Goal: Task Accomplishment & Management: Use online tool/utility

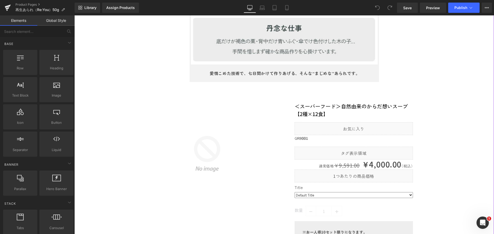
scroll to position [4554, 0]
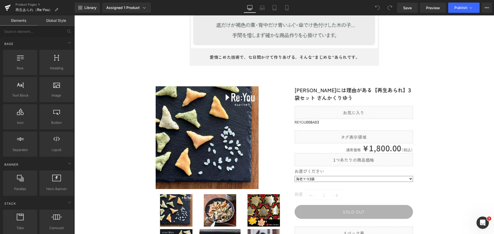
scroll to position [4580, 0]
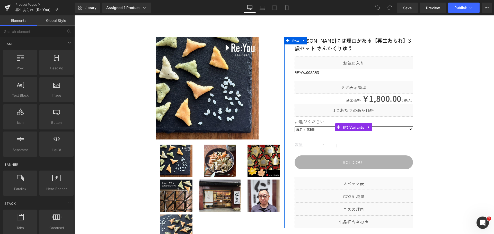
click at [332, 129] on select "海老マヨ3袋 青のりマヨ3袋 胡麻マヨ3袋 3種セット（各1袋ずつ）" at bounding box center [354, 130] width 118 height 6
click at [353, 126] on span "(P) Variants" at bounding box center [354, 128] width 24 height 8
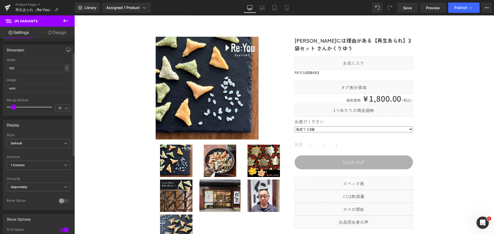
scroll to position [26, 0]
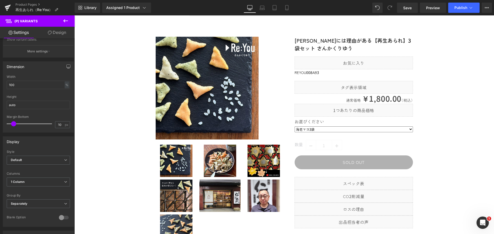
click at [56, 34] on link "Design" at bounding box center [56, 33] width 37 height 12
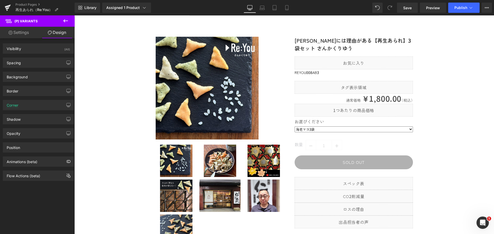
click at [12, 32] on link "Settings" at bounding box center [18, 33] width 37 height 12
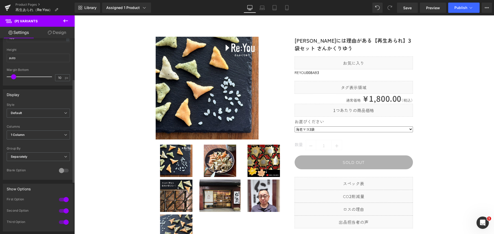
scroll to position [77, 0]
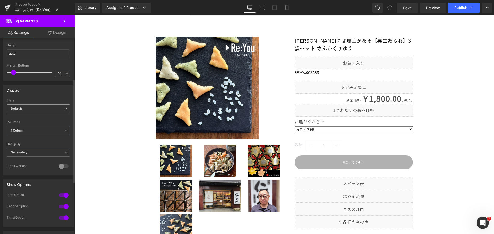
click at [61, 109] on span "Default" at bounding box center [38, 108] width 63 height 9
click at [61, 109] on span "Default" at bounding box center [37, 108] width 61 height 9
click at [61, 130] on span "1 Column" at bounding box center [38, 130] width 63 height 9
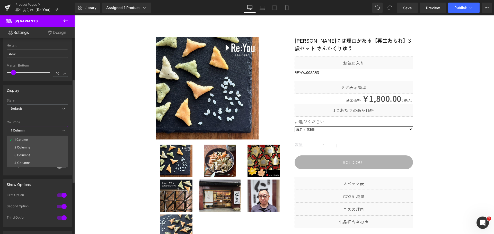
click at [61, 130] on span "1 Column" at bounding box center [37, 130] width 61 height 9
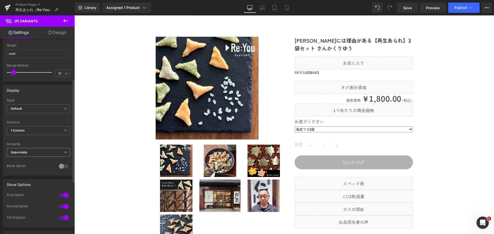
click at [60, 150] on span "Separately" at bounding box center [38, 152] width 63 height 9
click at [60, 150] on span "Separately" at bounding box center [37, 152] width 61 height 9
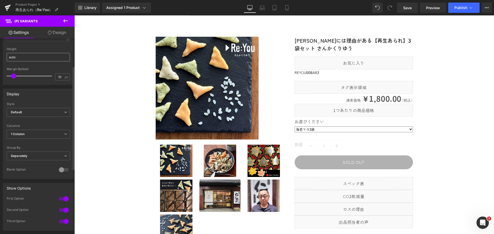
scroll to position [0, 0]
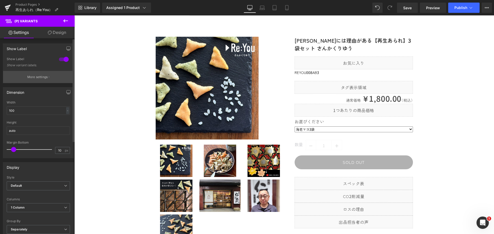
click at [39, 75] on p "More settings" at bounding box center [37, 77] width 21 height 5
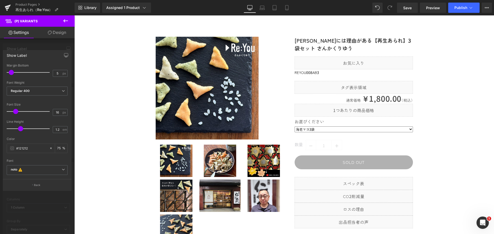
click at [20, 34] on link "Settings" at bounding box center [18, 33] width 37 height 12
click at [399, 129] on div at bounding box center [284, 124] width 420 height 219
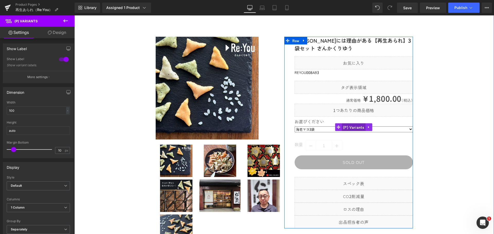
click at [356, 128] on span "(P) Variants" at bounding box center [354, 128] width 24 height 8
click at [367, 126] on icon at bounding box center [369, 127] width 4 height 4
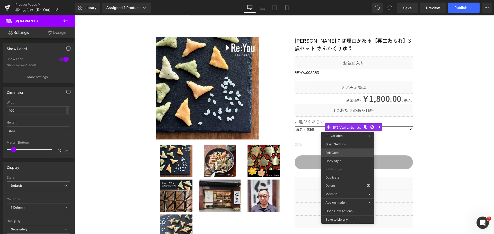
click at [331, 0] on div "(P) Variants You are previewing how the will restyle your page. You can not edi…" at bounding box center [247, 0] width 494 height 0
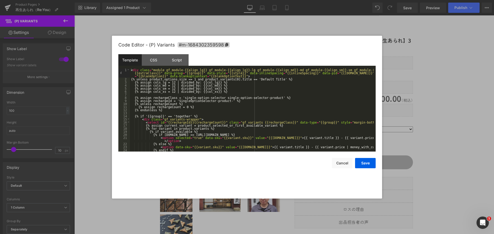
click at [157, 67] on div "Template CSS Script Data" at bounding box center [246, 61] width 257 height 14
click at [155, 65] on div "CSS" at bounding box center [153, 60] width 23 height 12
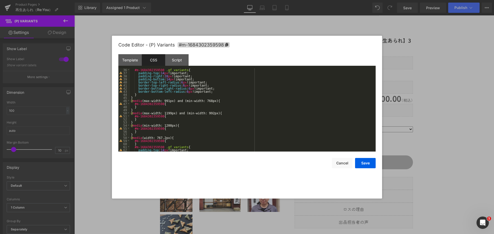
scroll to position [136, 0]
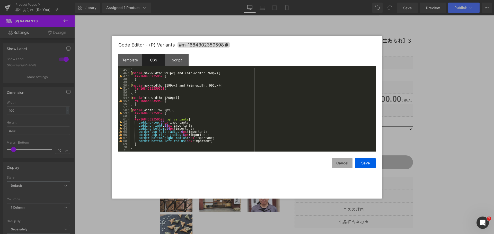
drag, startPoint x: 343, startPoint y: 163, endPoint x: 340, endPoint y: 164, distance: 2.9
click at [342, 164] on button "Cancel" at bounding box center [342, 163] width 21 height 10
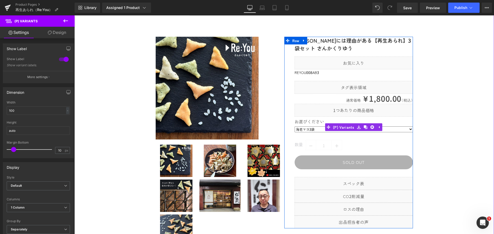
click at [314, 129] on select "海老マヨ3袋 青のりマヨ3袋 胡麻マヨ3袋 3種セット（各1袋ずつ）" at bounding box center [354, 130] width 118 height 6
click at [402, 128] on select "海老マヨ3袋 青のりマヨ3袋 胡麻マヨ3袋 3種セット（各1袋ずつ）" at bounding box center [354, 130] width 118 height 6
click at [318, 129] on select "海老マヨ3袋 青のりマヨ3袋 胡麻マヨ3袋 3種セット（各1袋ずつ）" at bounding box center [354, 130] width 118 height 6
drag, startPoint x: 314, startPoint y: 130, endPoint x: 321, endPoint y: 128, distance: 7.4
click at [314, 130] on select "海老マヨ3袋 青のりマヨ3袋 胡麻マヨ3袋 3種セット（各1袋ずつ）" at bounding box center [354, 130] width 118 height 6
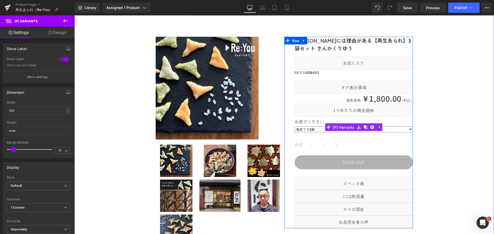
select select "胡麻マヨ3袋"
click at [295, 127] on select "海老マヨ3袋 青のりマヨ3袋 胡麻マヨ3袋 3種セット（各1袋ずつ）" at bounding box center [354, 130] width 118 height 6
drag, startPoint x: 318, startPoint y: 129, endPoint x: 287, endPoint y: 129, distance: 31.1
click at [287, 129] on div "三角には理由がある【再生あられ】3袋セット さんかくりゆう (P) Title Liquid reyou008gm3 (P) SKU Liquid 通常価格 …" at bounding box center [348, 133] width 129 height 192
click at [406, 131] on select "海老マヨ3袋 青のりマヨ3袋 胡麻マヨ3袋 3種セット（各1袋ずつ）" at bounding box center [354, 130] width 118 height 6
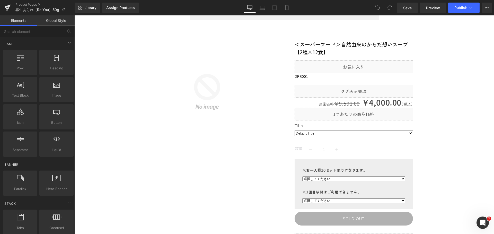
scroll to position [4632, 0]
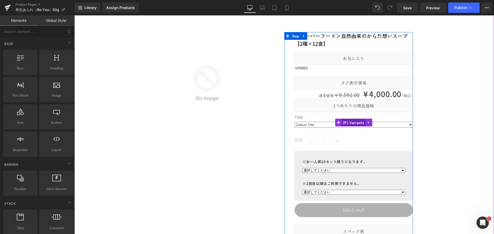
click at [353, 125] on span "(P) Variants" at bounding box center [354, 123] width 24 height 8
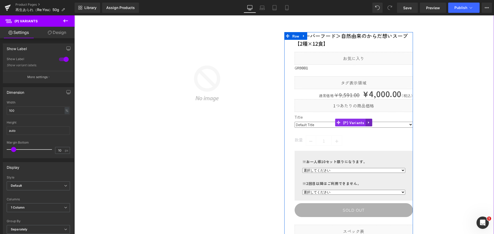
click at [367, 125] on icon at bounding box center [369, 123] width 4 height 4
click at [351, 125] on span "(P) Variants" at bounding box center [344, 123] width 24 height 8
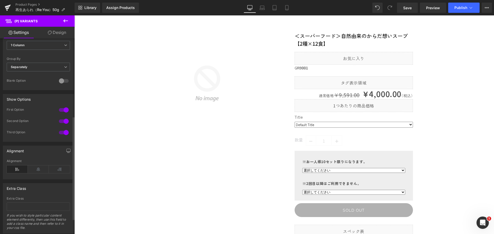
scroll to position [177, 0]
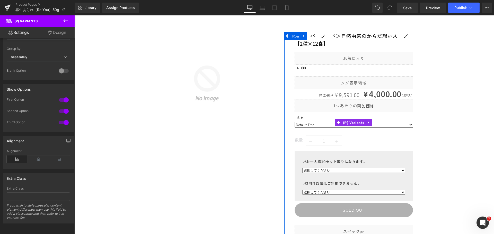
click at [299, 118] on label "Title" at bounding box center [354, 118] width 118 height 6
click at [345, 125] on span "(P) Variants" at bounding box center [354, 123] width 24 height 8
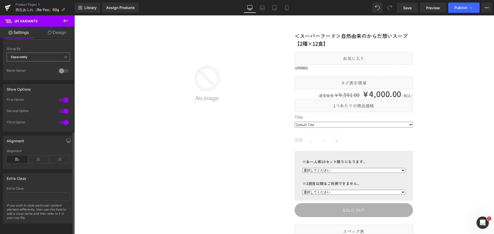
click at [59, 53] on span "Separately" at bounding box center [38, 57] width 63 height 9
click at [59, 53] on span "Separately" at bounding box center [37, 57] width 61 height 9
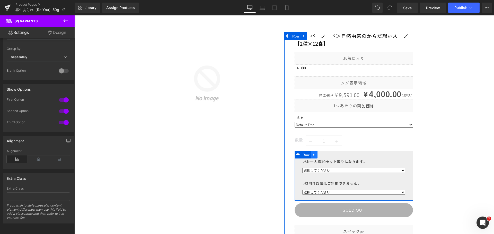
click at [314, 155] on link at bounding box center [314, 155] width 7 height 8
click at [326, 154] on icon at bounding box center [328, 155] width 4 height 4
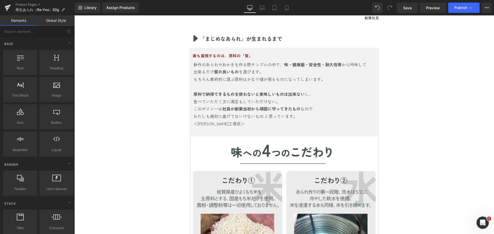
scroll to position [4118, 0]
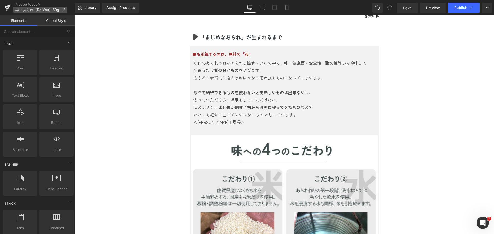
click at [36, 10] on span "再生あられ（Re:You）50g" at bounding box center [37, 10] width 44 height 4
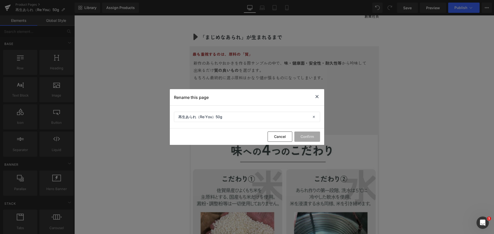
drag, startPoint x: 318, startPoint y: 95, endPoint x: 170, endPoint y: 67, distance: 151.3
click at [318, 95] on icon at bounding box center [317, 97] width 6 height 6
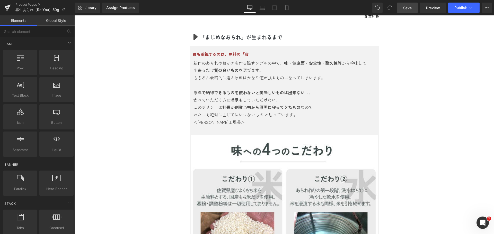
drag, startPoint x: 409, startPoint y: 6, endPoint x: 156, endPoint y: 33, distance: 254.6
click at [409, 6] on span "Save" at bounding box center [407, 7] width 8 height 5
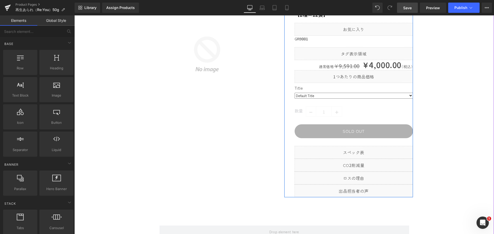
scroll to position [4581, 0]
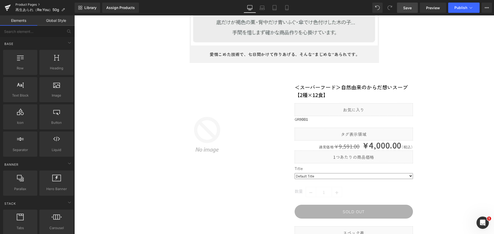
click at [28, 3] on link "Product Pages" at bounding box center [44, 5] width 59 height 4
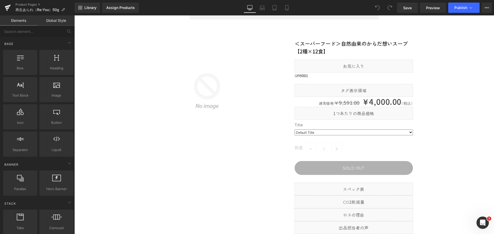
scroll to position [4588, 0]
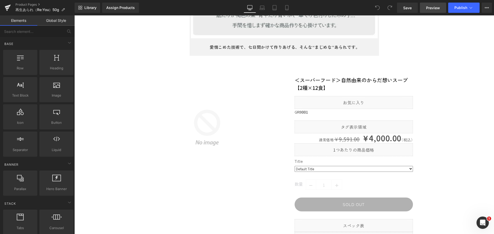
click at [431, 7] on span "Preview" at bounding box center [433, 7] width 14 height 5
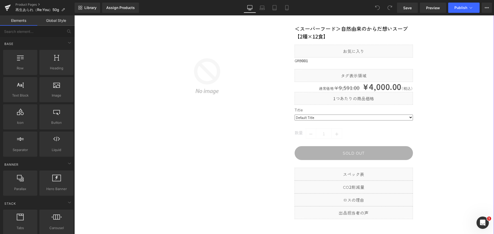
scroll to position [4614, 0]
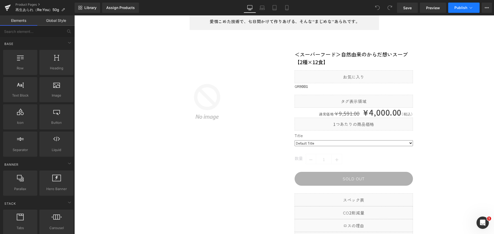
click at [467, 10] on span "Publish" at bounding box center [460, 8] width 13 height 4
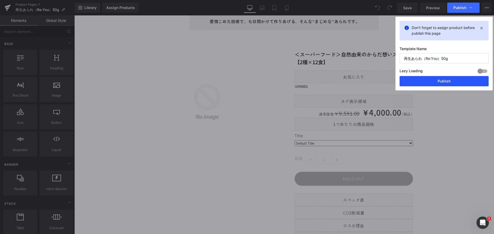
click at [434, 83] on button "Publish" at bounding box center [444, 81] width 89 height 10
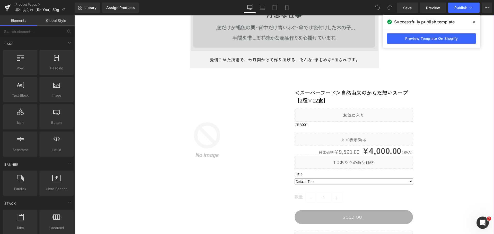
scroll to position [4511, 0]
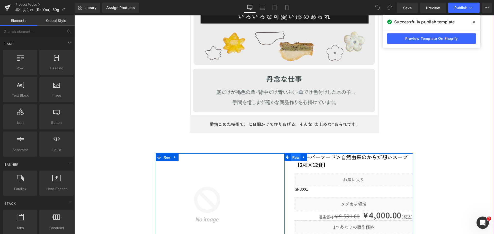
click at [292, 158] on span "Row" at bounding box center [296, 158] width 10 height 8
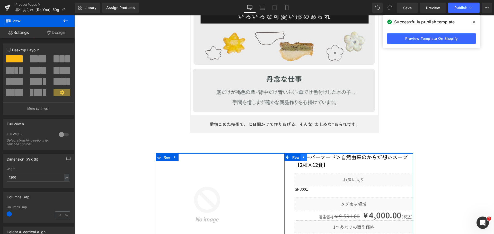
click at [302, 157] on icon at bounding box center [304, 158] width 4 height 4
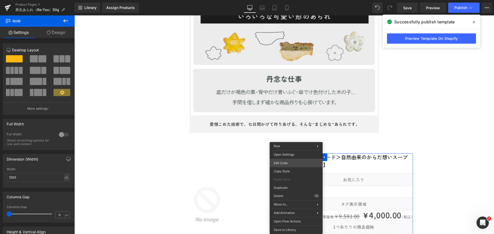
click at [295, 0] on div "Row You are previewing how the will restyle your page. You can not edit Element…" at bounding box center [247, 0] width 494 height 0
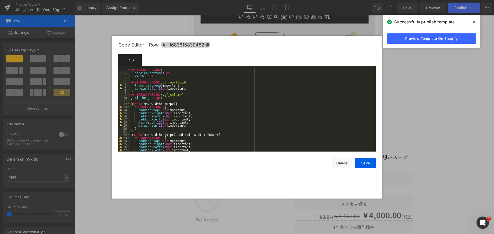
click at [205, 45] on icon at bounding box center [207, 45] width 4 height 4
click at [345, 163] on button "Cancel" at bounding box center [342, 163] width 21 height 10
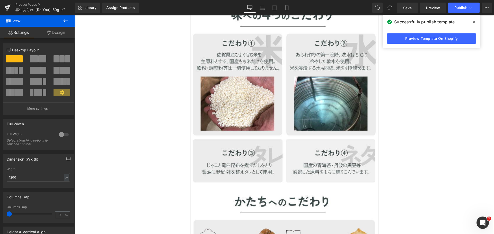
scroll to position [4125, 0]
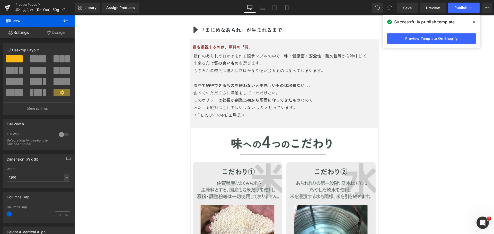
click at [476, 22] on span at bounding box center [474, 22] width 8 height 8
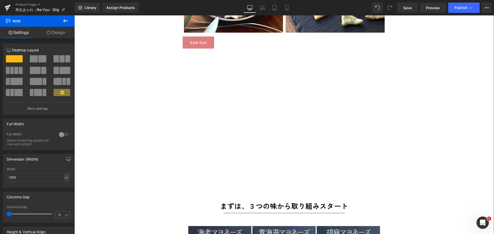
scroll to position [2676, 0]
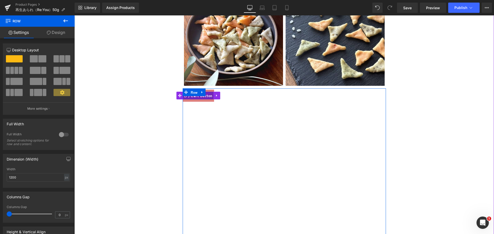
click at [199, 98] on span "(P) Cart Button" at bounding box center [198, 96] width 31 height 8
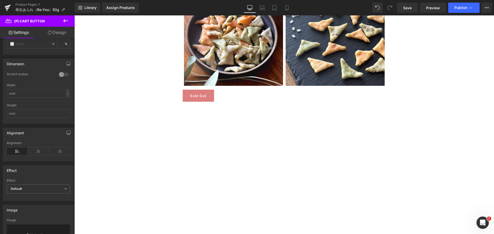
scroll to position [309, 0]
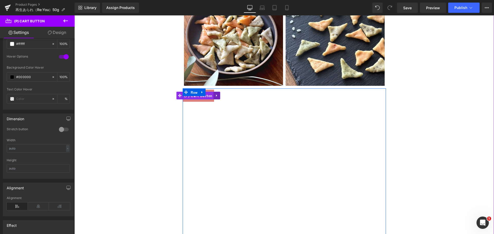
click at [215, 96] on icon at bounding box center [217, 96] width 4 height 4
click at [254, 104] on div "Sold Out (P) Cart Button Youtube Row" at bounding box center [284, 162] width 203 height 145
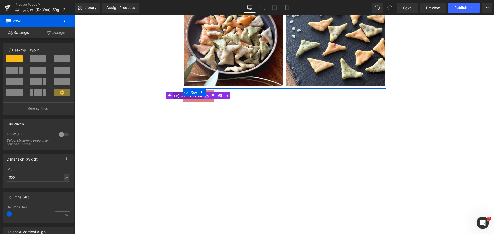
click at [196, 100] on span "(P) Cart Button" at bounding box center [188, 96] width 31 height 8
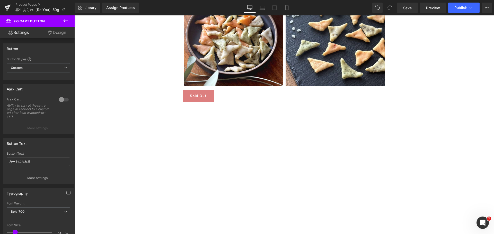
click at [60, 35] on link "Design" at bounding box center [56, 33] width 37 height 12
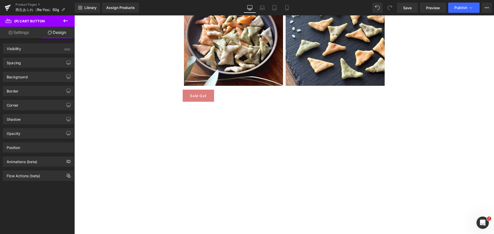
click at [67, 22] on icon at bounding box center [66, 21] width 6 height 6
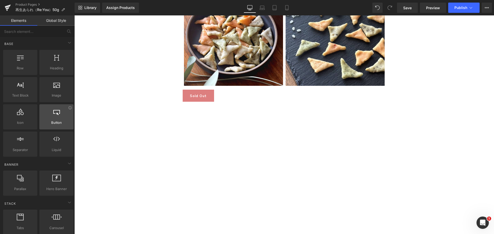
click at [58, 118] on div at bounding box center [56, 115] width 31 height 12
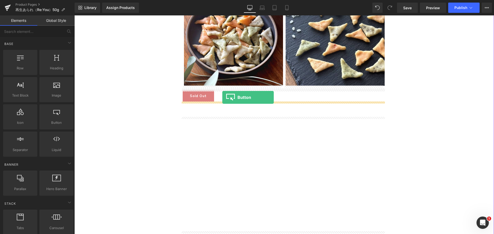
drag, startPoint x: 129, startPoint y: 129, endPoint x: 222, endPoint y: 98, distance: 99.0
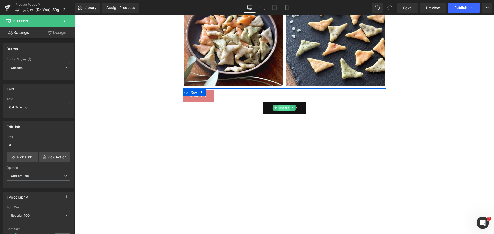
click at [287, 107] on span "Button" at bounding box center [284, 108] width 12 height 6
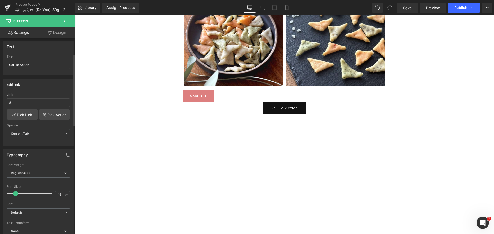
scroll to position [51, 0]
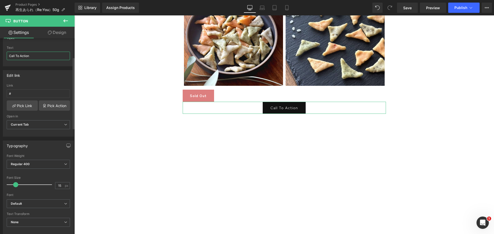
click at [46, 56] on input "Call To Action" at bounding box center [38, 56] width 63 height 8
drag, startPoint x: 46, startPoint y: 56, endPoint x: 0, endPoint y: 57, distance: 46.3
click at [0, 57] on div "Text Call To Action Text Call To Action" at bounding box center [38, 48] width 77 height 38
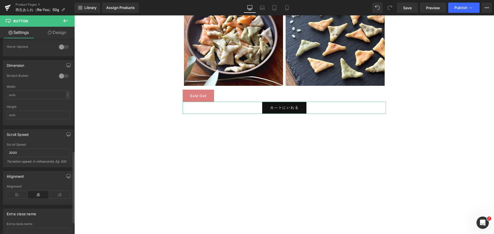
scroll to position [309, 0]
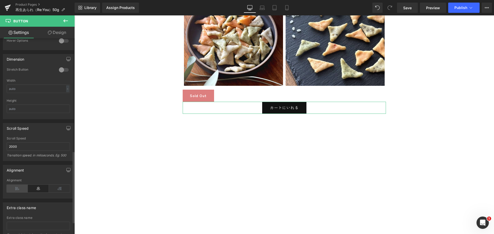
type input "カートにいれる"
click at [14, 187] on icon at bounding box center [17, 189] width 21 height 8
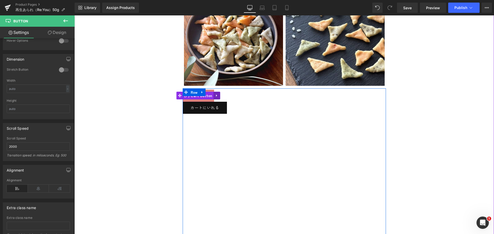
click at [215, 95] on icon at bounding box center [217, 96] width 4 height 4
click at [227, 96] on icon at bounding box center [227, 96] width 1 height 2
click at [205, 95] on span "(P) Cart Button" at bounding box center [198, 96] width 31 height 8
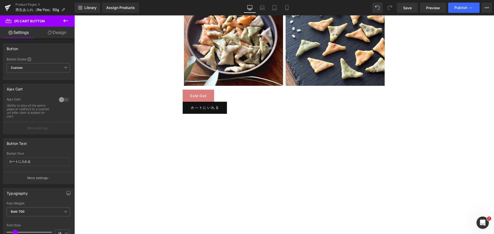
click at [60, 31] on link "Design" at bounding box center [56, 33] width 37 height 12
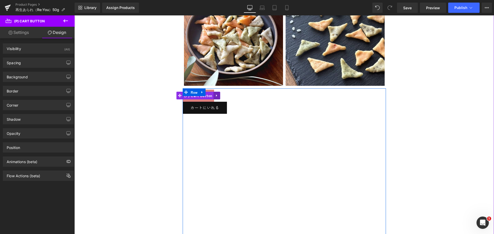
click at [216, 96] on link at bounding box center [217, 96] width 7 height 8
click at [218, 96] on icon at bounding box center [220, 96] width 4 height 4
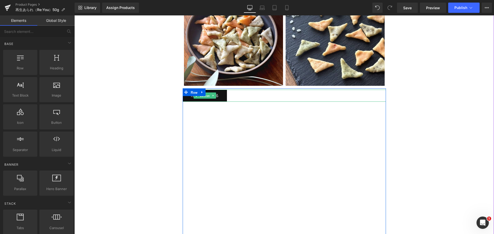
click at [225, 93] on div "カートにいれる" at bounding box center [284, 96] width 203 height 12
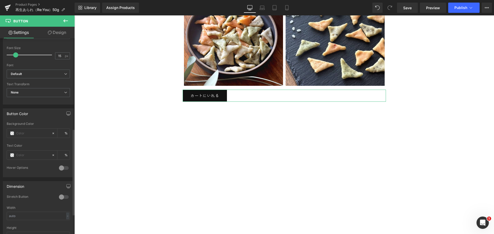
scroll to position [206, 0]
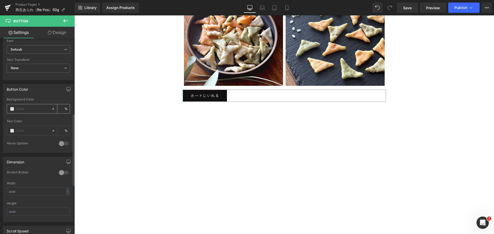
click at [38, 109] on input "text" at bounding box center [32, 109] width 33 height 6
click at [73, 201] on div at bounding box center [73, 137] width 3 height 196
click at [22, 110] on input "text" at bounding box center [32, 109] width 33 height 6
paste input "b51d23"
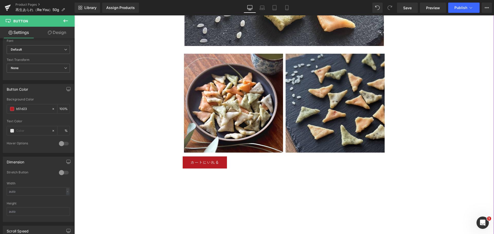
scroll to position [2676, 0]
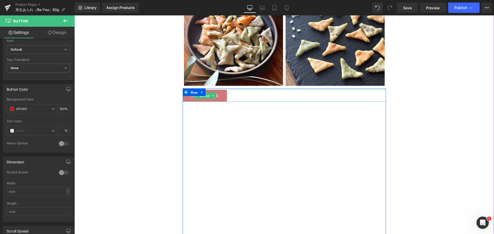
type input "b51d23"
click at [220, 93] on link "カートにいれる" at bounding box center [205, 96] width 44 height 12
click at [217, 93] on link "カートにいれる" at bounding box center [205, 96] width 44 height 12
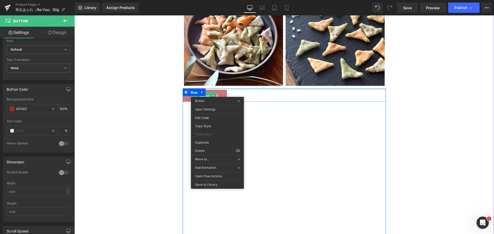
click at [209, 92] on link "カートにいれる" at bounding box center [205, 96] width 44 height 12
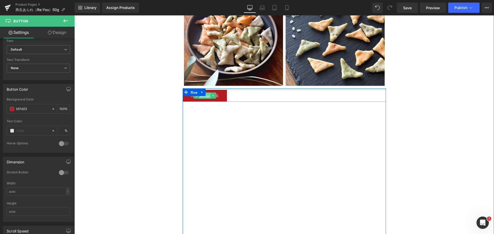
click at [206, 96] on span "Button" at bounding box center [205, 96] width 12 height 6
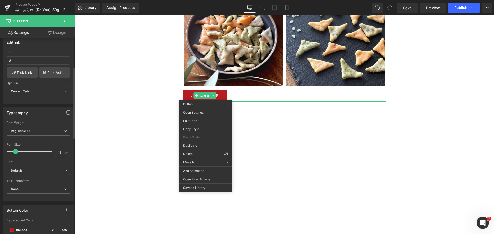
scroll to position [59, 0]
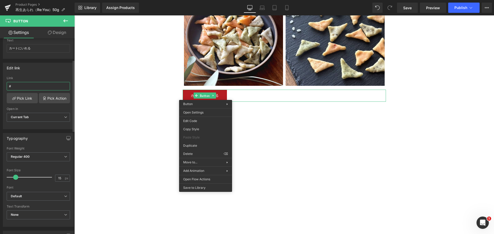
click at [22, 86] on input "#" at bounding box center [38, 86] width 63 height 8
drag, startPoint x: 16, startPoint y: 85, endPoint x: 5, endPoint y: 85, distance: 10.6
click at [6, 85] on div "# Link # Pick Link Pick Action Current Tab New Tab Open in Current Tab Current …" at bounding box center [38, 102] width 71 height 53
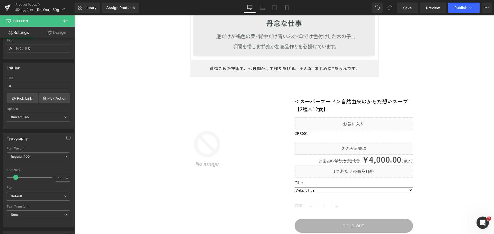
scroll to position [4632, 0]
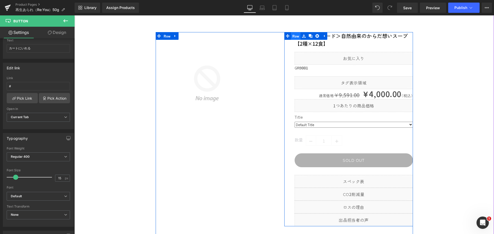
click at [293, 36] on span "Row" at bounding box center [296, 36] width 10 height 8
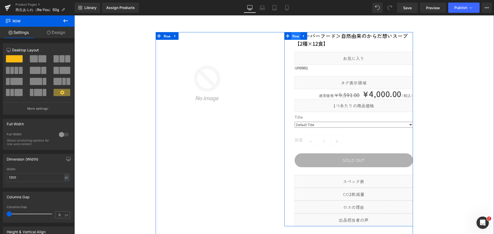
drag, startPoint x: 300, startPoint y: 35, endPoint x: 297, endPoint y: 36, distance: 2.8
click at [297, 36] on ul "Row" at bounding box center [295, 36] width 23 height 8
click at [302, 36] on icon at bounding box center [304, 36] width 4 height 4
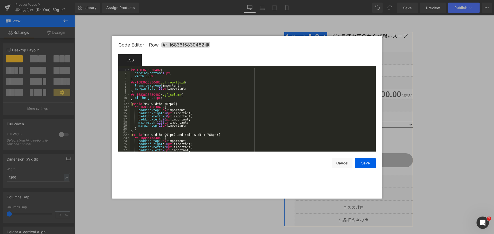
click at [302, 0] on div "Row You are previewing how the will restyle your page. You can not edit Element…" at bounding box center [247, 0] width 494 height 0
click at [207, 46] on icon at bounding box center [207, 45] width 3 height 4
click at [338, 161] on button "Cancel" at bounding box center [342, 163] width 21 height 10
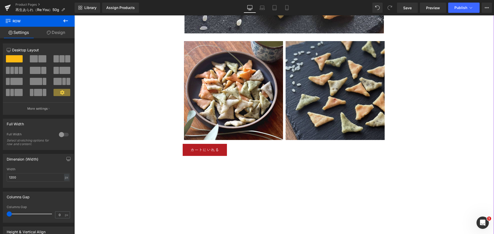
scroll to position [2651, 0]
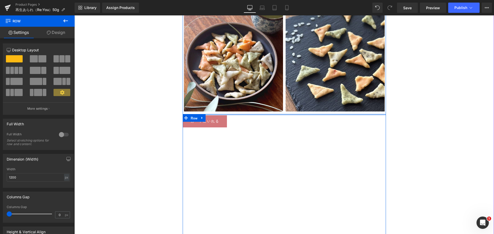
click at [74, 15] on div at bounding box center [74, 15] width 0 height 0
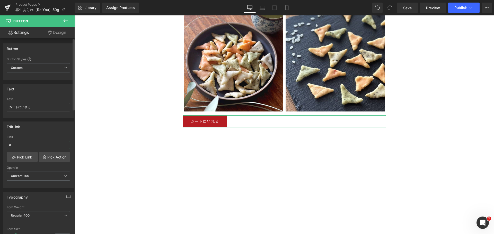
click at [18, 146] on input "#" at bounding box center [38, 145] width 63 height 8
drag, startPoint x: 20, startPoint y: 145, endPoint x: 0, endPoint y: 145, distance: 19.8
click at [0, 145] on div "Edit link # Link # Pick Link Pick Action Current Tab New Tab Open in Current Ta…" at bounding box center [38, 153] width 77 height 71
paste input "https://losszero.jp/products/reyou009s#r-1683615830482"
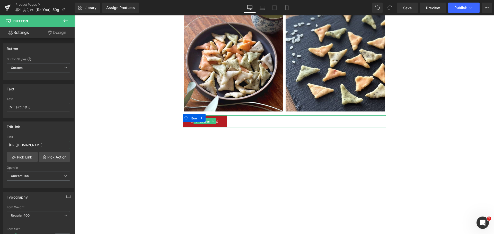
type input "https://losszero.jp/products/reyou009s#r-1683615830482"
click at [241, 122] on div "カートにいれる" at bounding box center [284, 122] width 203 height 12
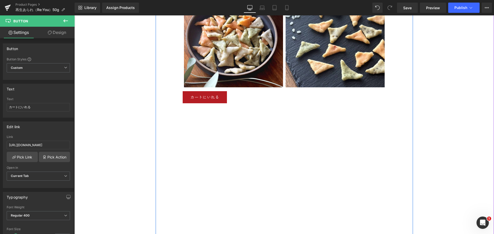
scroll to position [2728, 0]
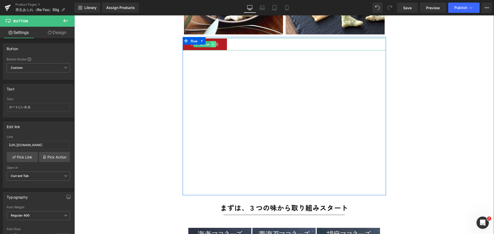
click at [213, 45] on icon at bounding box center [213, 44] width 1 height 2
click at [209, 45] on icon at bounding box center [210, 44] width 3 height 3
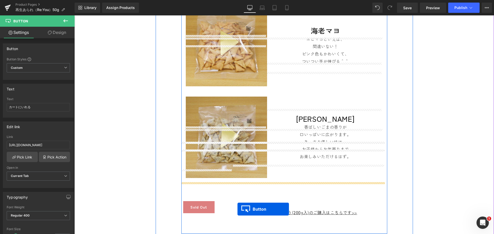
scroll to position [3718, 0]
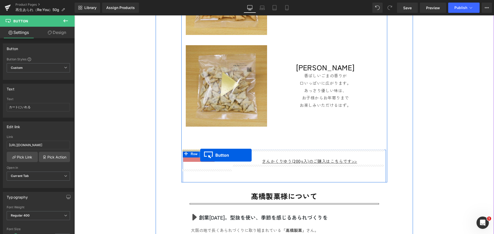
drag, startPoint x: 195, startPoint y: 29, endPoint x: 200, endPoint y: 155, distance: 126.7
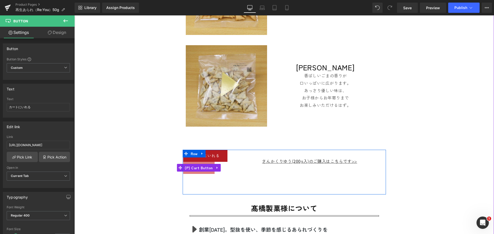
click at [216, 168] on icon at bounding box center [218, 168] width 4 height 4
click at [219, 168] on icon at bounding box center [221, 168] width 4 height 4
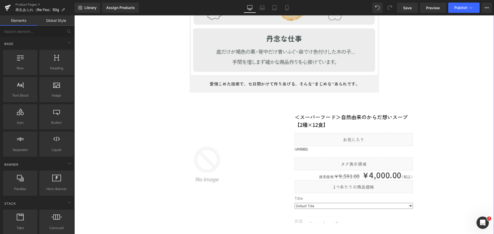
scroll to position [4657, 0]
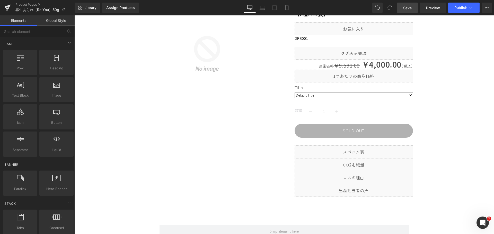
click at [408, 8] on span "Save" at bounding box center [407, 7] width 8 height 5
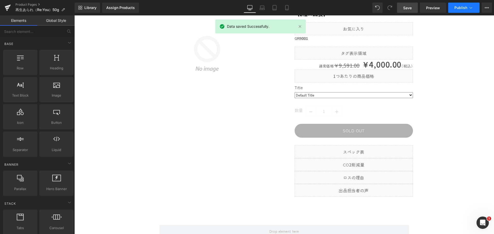
click at [464, 7] on span "Publish" at bounding box center [460, 8] width 13 height 4
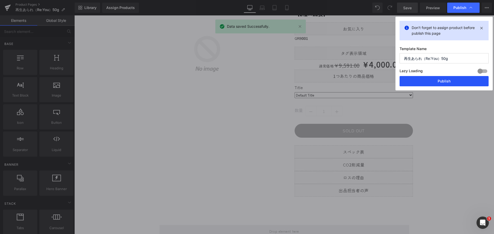
drag, startPoint x: 443, startPoint y: 82, endPoint x: 418, endPoint y: 56, distance: 36.6
click at [443, 82] on button "Publish" at bounding box center [444, 81] width 89 height 10
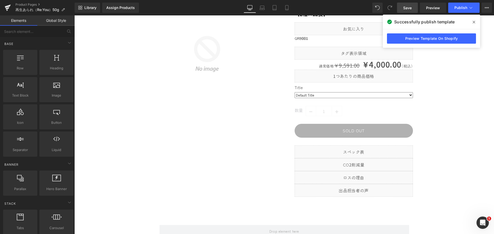
drag, startPoint x: 27, startPoint y: 4, endPoint x: 73, endPoint y: 11, distance: 46.3
click at [27, 4] on link "Product Pages" at bounding box center [44, 5] width 59 height 4
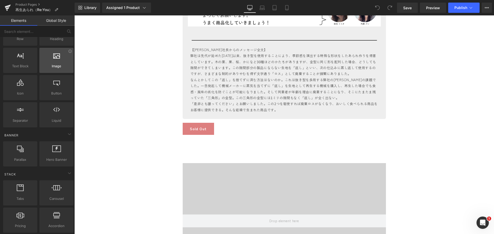
scroll to position [26, 0]
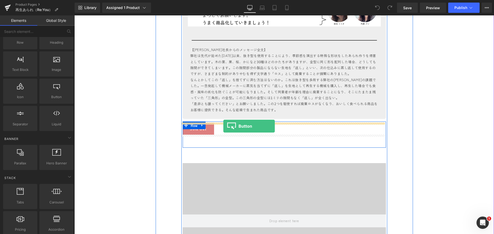
drag, startPoint x: 130, startPoint y: 109, endPoint x: 223, endPoint y: 126, distance: 95.3
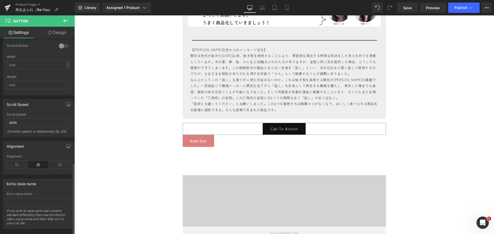
scroll to position [342, 0]
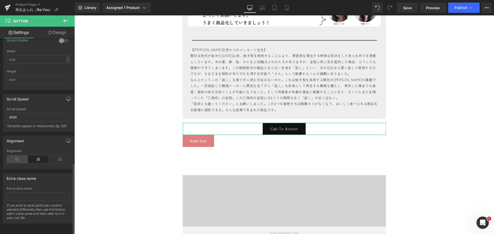
click at [11, 157] on icon at bounding box center [17, 160] width 21 height 8
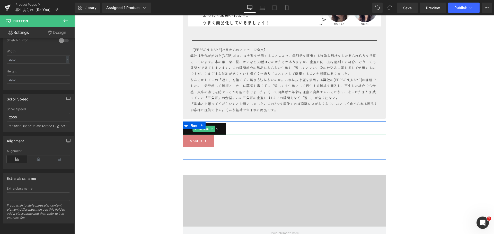
click at [211, 130] on icon at bounding box center [212, 128] width 3 height 3
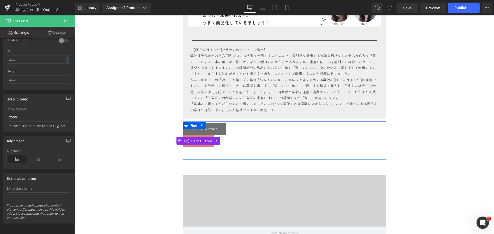
click at [246, 135] on div "Sold Out" at bounding box center [284, 141] width 203 height 12
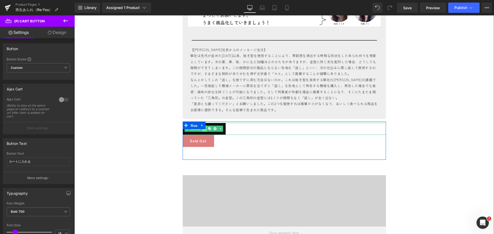
click at [202, 131] on link at bounding box center [204, 129] width 5 height 6
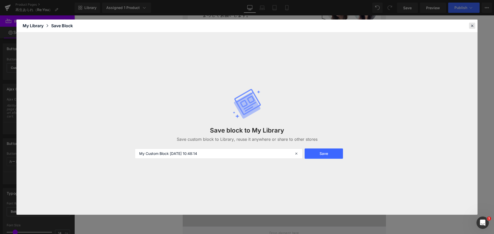
drag, startPoint x: 475, startPoint y: 27, endPoint x: 399, endPoint y: 11, distance: 76.9
click at [475, 27] on div at bounding box center [472, 26] width 6 height 6
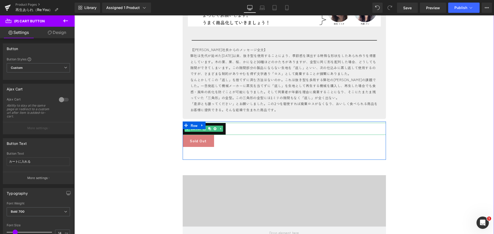
click at [196, 130] on link "Button" at bounding box center [193, 129] width 17 height 6
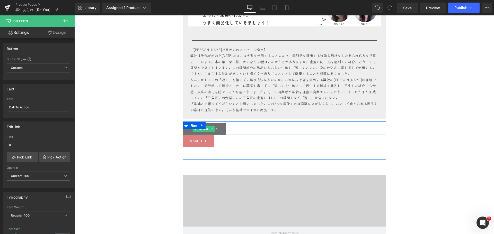
click at [219, 128] on link "Call To Action" at bounding box center [204, 129] width 43 height 12
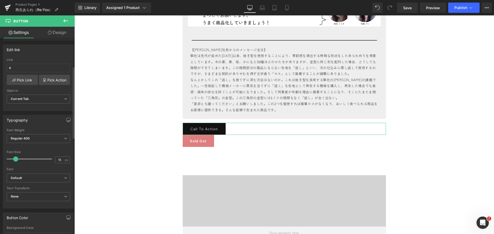
scroll to position [0, 0]
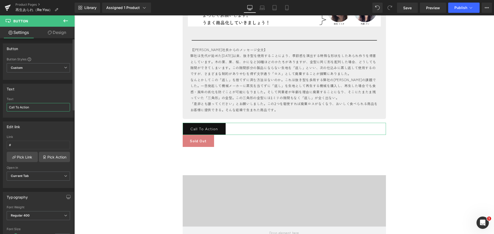
click at [46, 109] on input "Call To Action" at bounding box center [38, 107] width 63 height 8
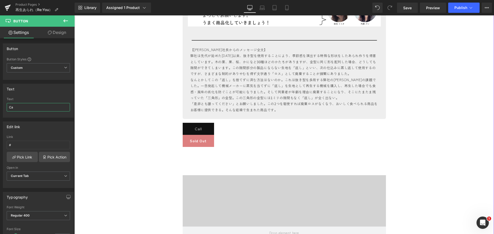
type input "C"
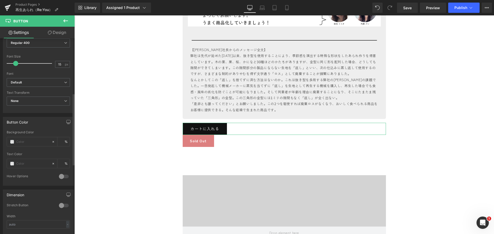
scroll to position [180, 0]
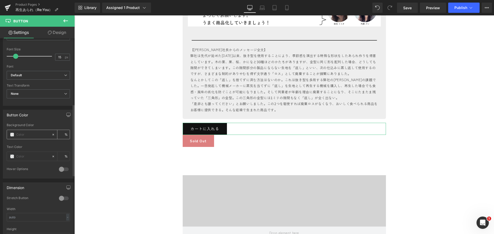
type input "カートに入れる"
drag, startPoint x: 22, startPoint y: 134, endPoint x: 26, endPoint y: 134, distance: 3.6
click at [26, 134] on input "text" at bounding box center [32, 135] width 33 height 6
click at [25, 137] on input "text" at bounding box center [32, 135] width 33 height 6
paste input "b51d23"
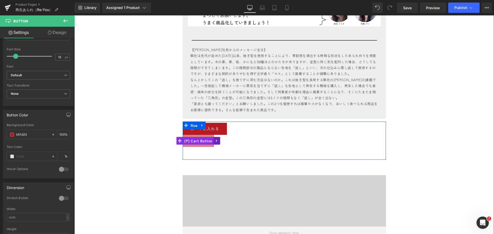
type input "b51d23"
click at [216, 141] on icon at bounding box center [216, 141] width 1 height 2
click at [218, 141] on icon at bounding box center [220, 141] width 4 height 4
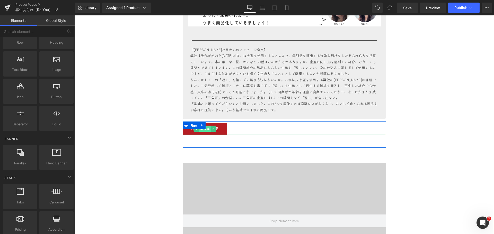
click at [205, 129] on span "Button" at bounding box center [205, 129] width 12 height 6
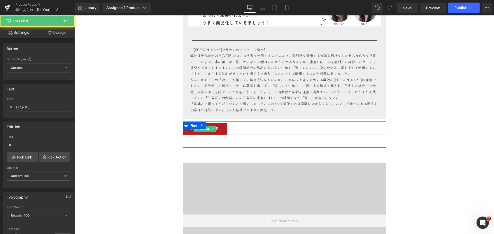
click at [230, 125] on div "カートに入れる" at bounding box center [284, 129] width 203 height 12
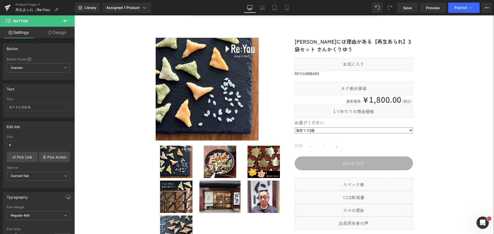
scroll to position [4581, 0]
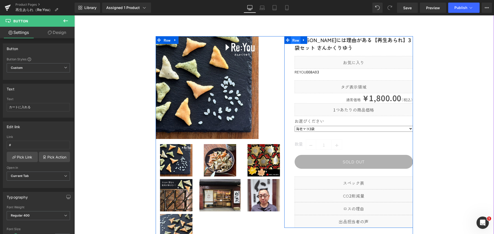
click at [296, 41] on span "Row" at bounding box center [296, 40] width 10 height 8
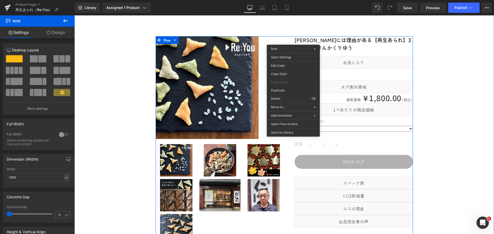
click at [301, 39] on div "[PERSON_NAME]には理由がある【再生あられ】3袋セット さんかくりゆう (P) Title Liquid reyou008ab3 (P) SKU L…" at bounding box center [348, 132] width 129 height 192
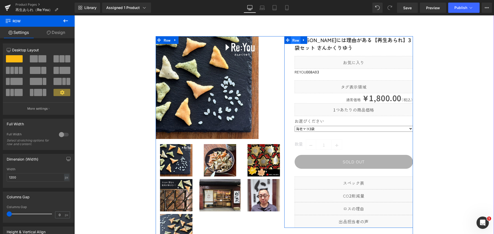
click at [294, 40] on span "Row" at bounding box center [296, 40] width 10 height 8
click at [303, 40] on icon at bounding box center [303, 40] width 1 height 2
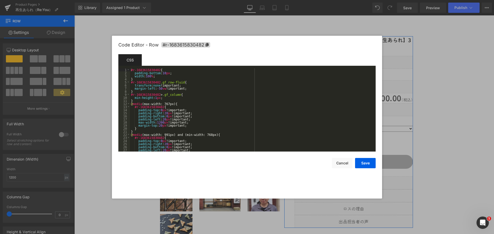
click at [285, 0] on div "Row You are previewing how the will restyle your page. You can not edit Element…" at bounding box center [247, 0] width 494 height 0
click at [194, 43] on span "#r-1683615830482" at bounding box center [185, 44] width 49 height 5
click at [338, 164] on button "Cancel" at bounding box center [342, 163] width 21 height 10
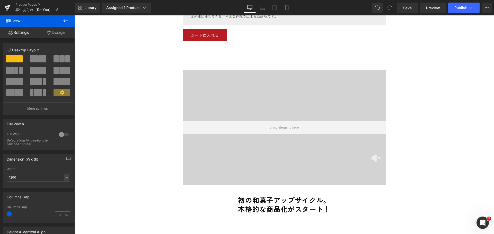
scroll to position [1184, 0]
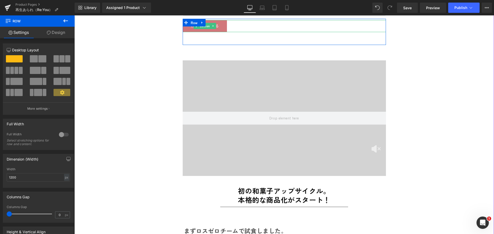
click at [222, 28] on link "カートに入れる" at bounding box center [205, 26] width 44 height 12
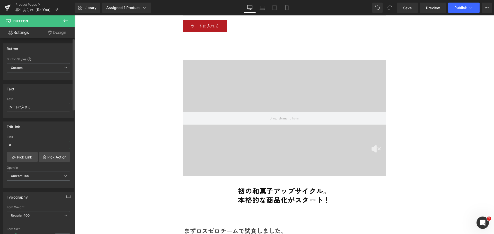
click at [19, 141] on input "#" at bounding box center [38, 145] width 63 height 8
drag, startPoint x: 18, startPoint y: 143, endPoint x: 0, endPoint y: 146, distance: 18.5
click at [0, 146] on div "Edit link # Link # Pick Link Pick Action Current Tab New Tab Open in Current Ta…" at bounding box center [38, 153] width 77 height 71
click at [21, 145] on input "#" at bounding box center [38, 145] width 63 height 8
paste input "[URL][DOMAIN_NAME]"
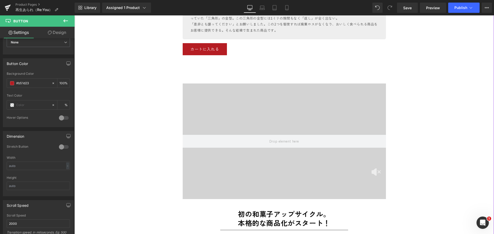
scroll to position [1081, 0]
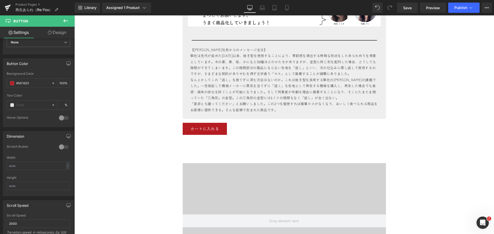
type input "[URL][DOMAIN_NAME]"
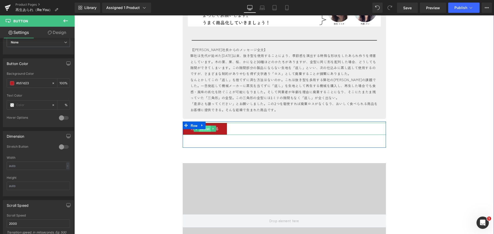
click at [206, 131] on span "Button" at bounding box center [205, 129] width 12 height 6
click at [211, 131] on link at bounding box center [213, 129] width 5 height 6
click at [209, 129] on icon at bounding box center [210, 129] width 3 height 3
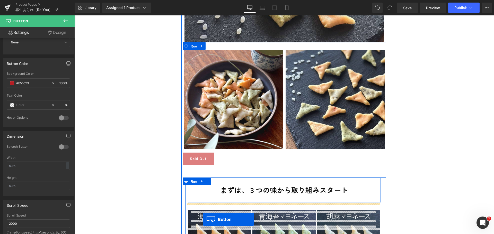
scroll to position [2795, 0]
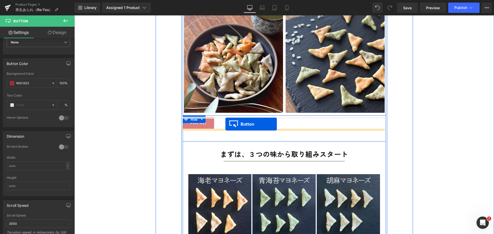
drag, startPoint x: 194, startPoint y: 141, endPoint x: 225, endPoint y: 124, distance: 35.9
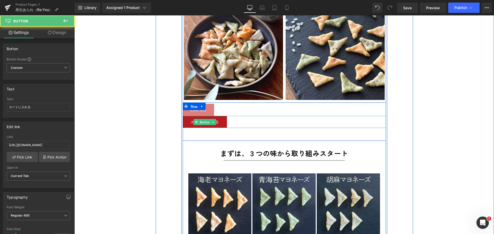
scroll to position [2782, 0]
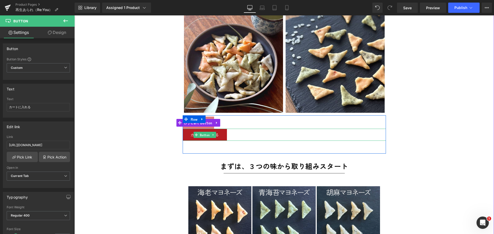
click at [215, 123] on icon at bounding box center [217, 123] width 4 height 4
click at [218, 123] on icon at bounding box center [220, 123] width 4 height 4
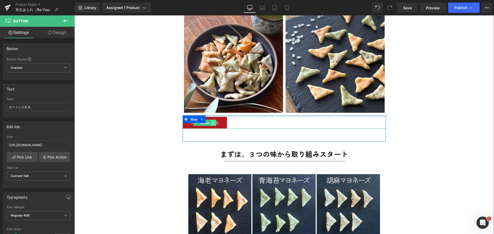
click at [212, 124] on icon at bounding box center [213, 122] width 3 height 3
click at [209, 124] on icon at bounding box center [210, 122] width 3 height 3
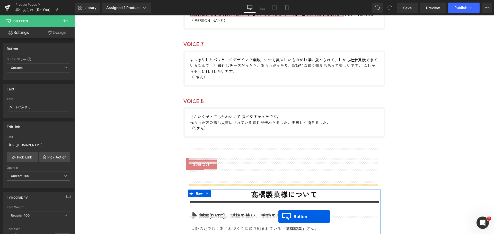
scroll to position [3724, 0]
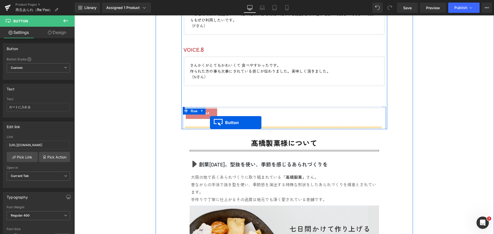
drag, startPoint x: 193, startPoint y: 134, endPoint x: 210, endPoint y: 123, distance: 20.4
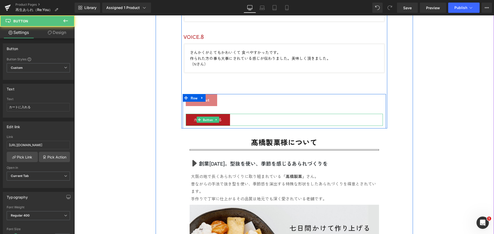
scroll to position [3711, 0]
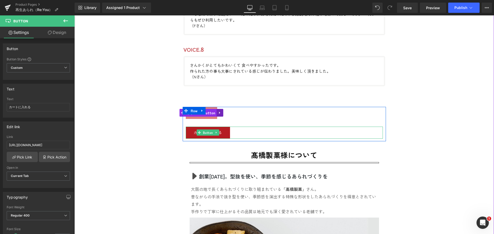
click at [218, 113] on icon at bounding box center [220, 113] width 4 height 4
click at [222, 113] on icon at bounding box center [224, 113] width 4 height 4
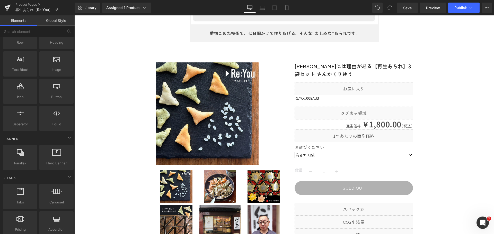
scroll to position [4586, 0]
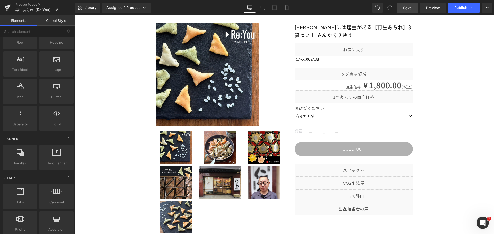
click at [406, 8] on span "Save" at bounding box center [407, 7] width 8 height 5
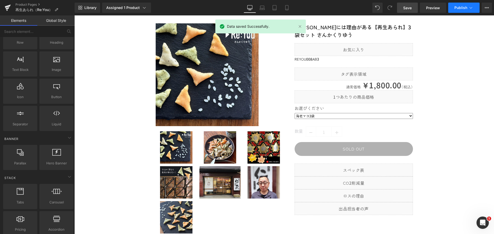
click at [461, 5] on button "Publish" at bounding box center [463, 8] width 31 height 10
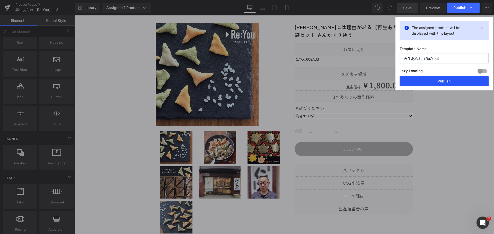
drag, startPoint x: 444, startPoint y: 80, endPoint x: 419, endPoint y: 65, distance: 28.6
click at [444, 80] on button "Publish" at bounding box center [444, 81] width 89 height 10
